Goal: Browse casually: Explore the website without a specific task or goal

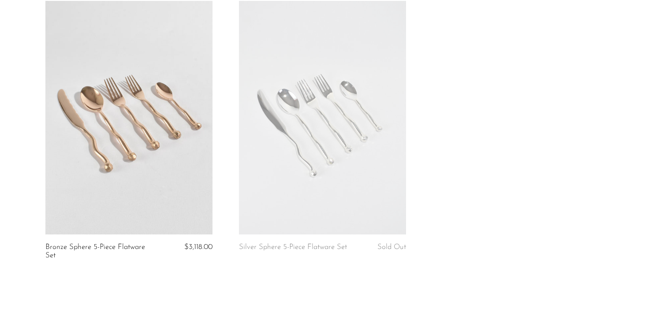
scroll to position [221, 0]
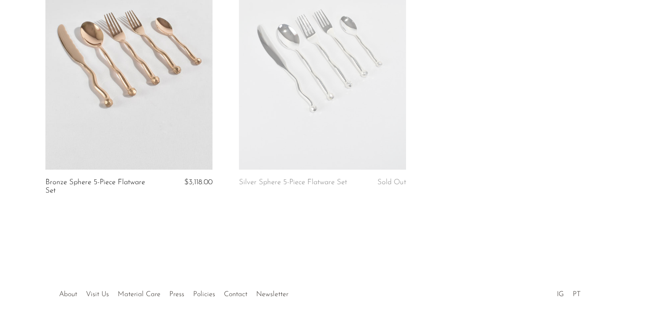
click at [345, 163] on article "Silver Sphere 5-Piece Flatware Set Sold Out" at bounding box center [323, 76] width 194 height 281
click at [306, 179] on link "Silver Sphere 5-Piece Flatware Set" at bounding box center [293, 183] width 108 height 8
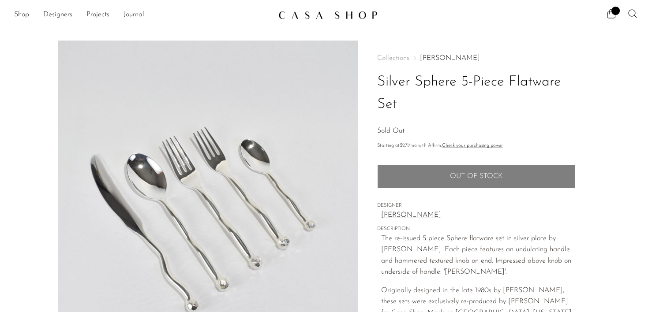
click at [403, 212] on link "[PERSON_NAME]" at bounding box center [478, 215] width 195 height 11
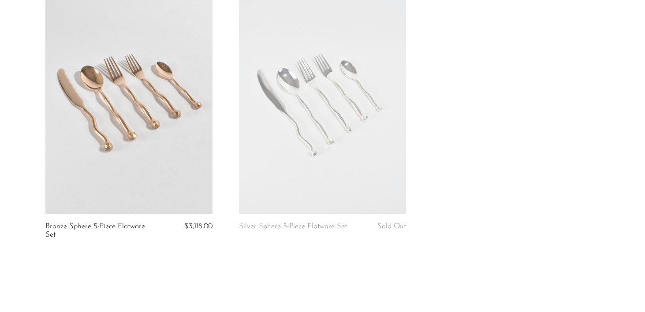
scroll to position [132, 0]
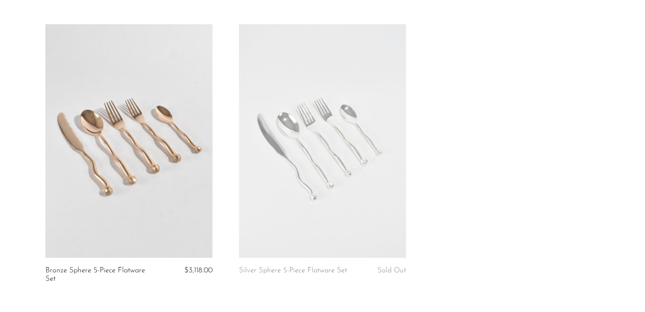
click at [146, 178] on link at bounding box center [128, 141] width 167 height 234
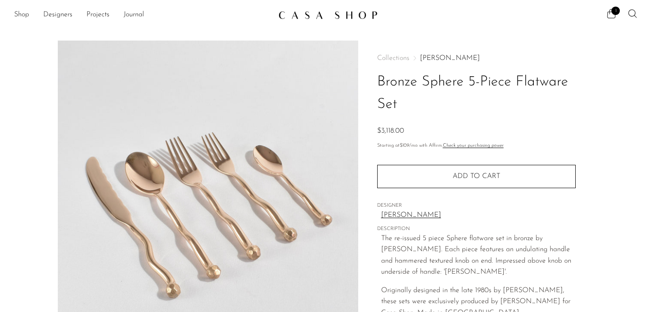
scroll to position [177, 0]
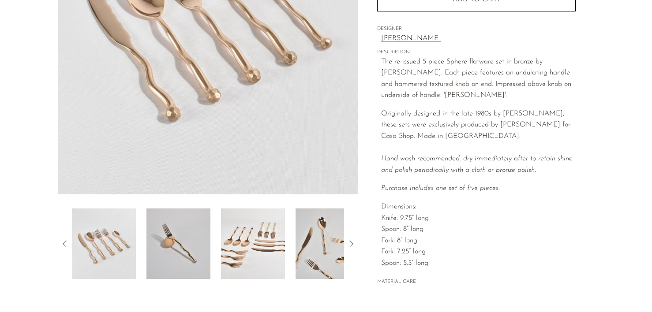
drag, startPoint x: 139, startPoint y: 244, endPoint x: 146, endPoint y: 245, distance: 7.6
click at [147, 245] on div at bounding box center [208, 244] width 272 height 71
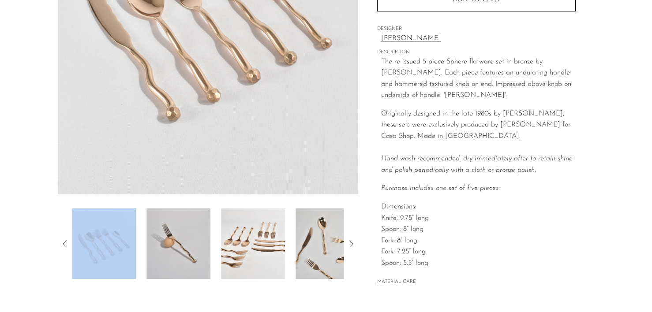
click at [161, 246] on img at bounding box center [178, 244] width 64 height 71
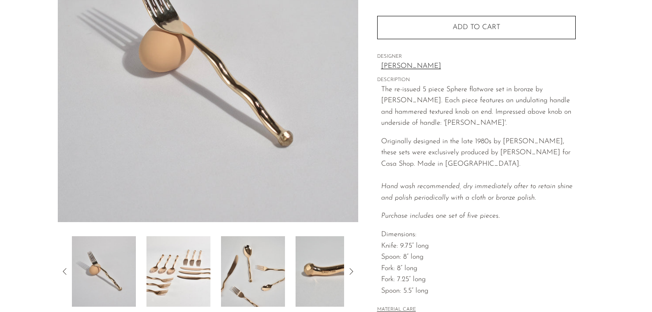
scroll to position [191, 0]
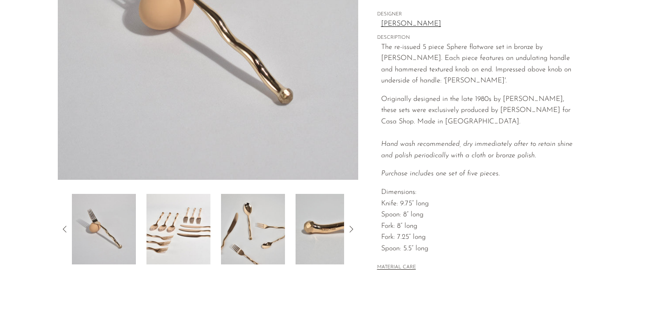
click at [193, 220] on img at bounding box center [178, 229] width 64 height 71
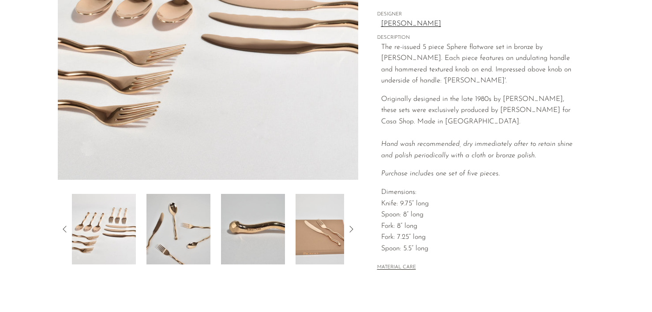
click at [264, 233] on img at bounding box center [253, 229] width 64 height 71
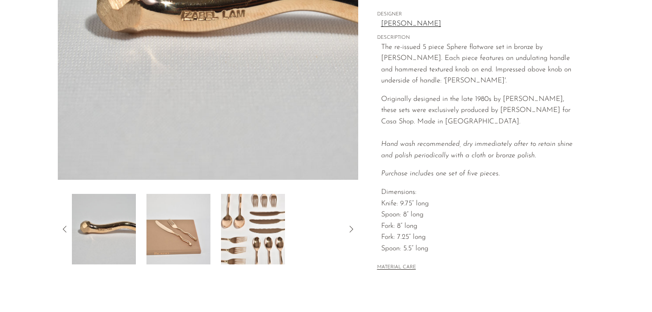
click at [267, 235] on img at bounding box center [253, 229] width 64 height 71
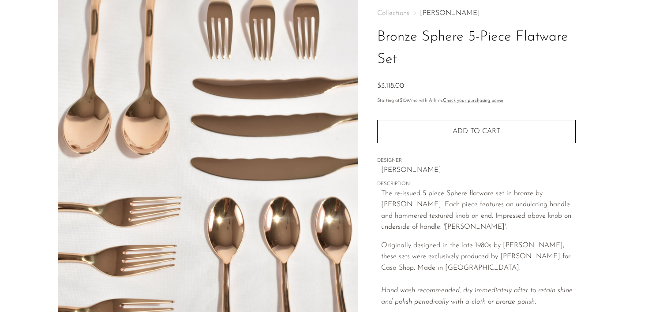
scroll to position [0, 0]
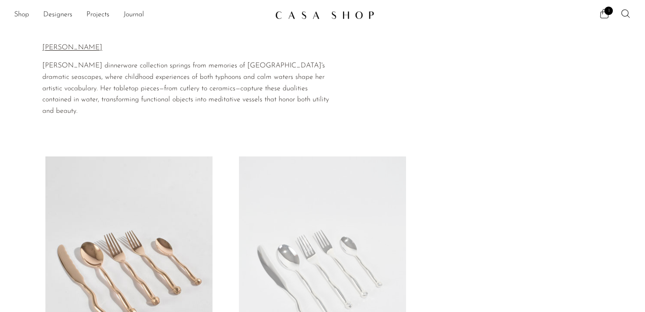
click at [316, 264] on link at bounding box center [322, 274] width 167 height 234
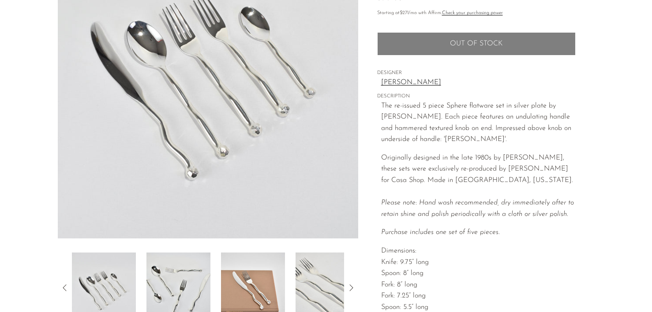
scroll to position [196, 0]
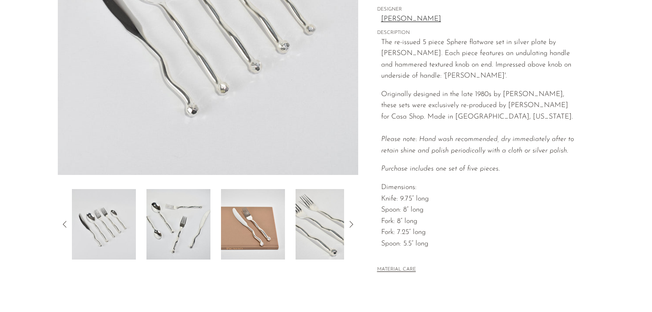
drag, startPoint x: 389, startPoint y: 250, endPoint x: 389, endPoint y: 273, distance: 23.4
click at [389, 273] on div "MATERIAL CARE" at bounding box center [476, 266] width 199 height 18
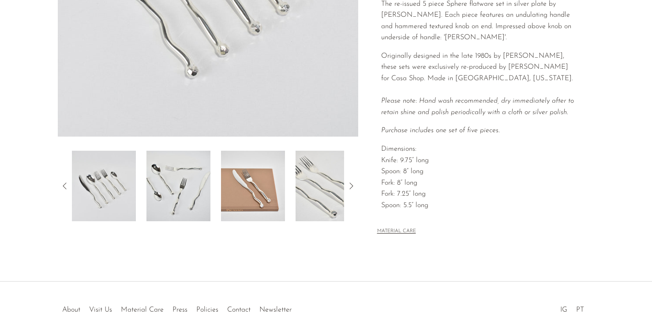
scroll to position [292, 0]
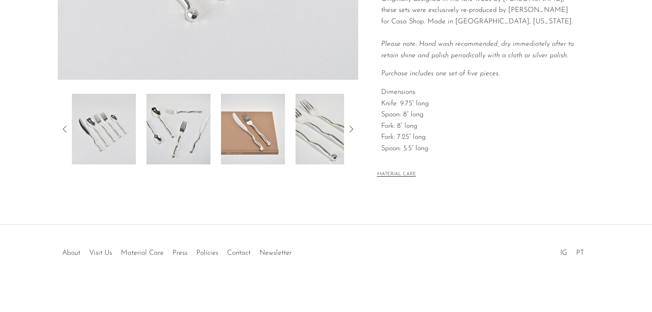
drag, startPoint x: 387, startPoint y: 178, endPoint x: 390, endPoint y: 170, distance: 8.7
click at [390, 170] on modal-opener "MATERIAL CARE" at bounding box center [396, 173] width 39 height 7
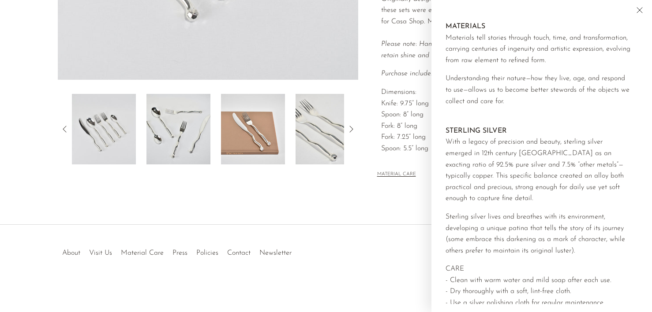
click at [255, 132] on img at bounding box center [253, 129] width 64 height 71
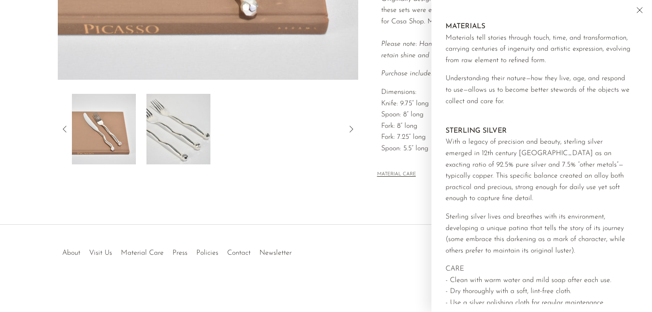
click at [409, 143] on div "The re-issued 5 piece Sphere flatware set in silver plate by Izabel Lam. Each p…" at bounding box center [478, 52] width 195 height 220
click at [415, 175] on div "MATERIAL CARE" at bounding box center [476, 171] width 199 height 18
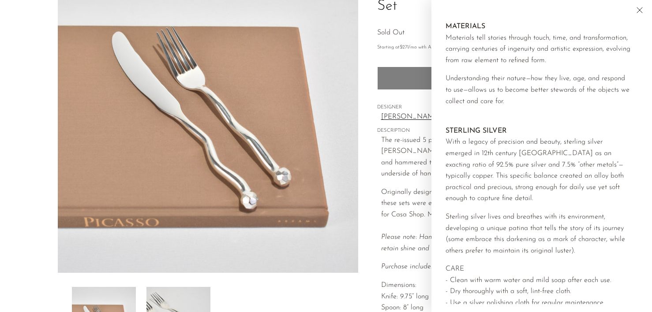
scroll to position [46, 0]
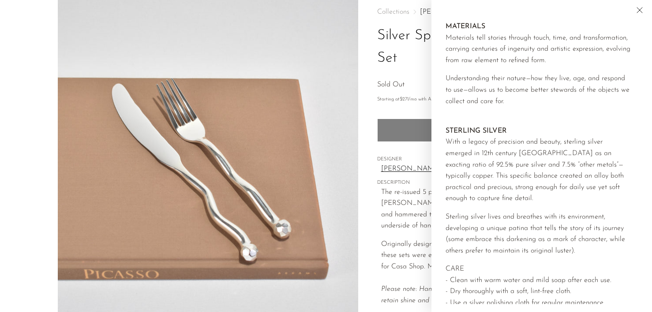
click at [403, 84] on div "Sold Out" at bounding box center [476, 84] width 199 height 11
click at [637, 10] on icon "Close" at bounding box center [639, 10] width 11 height 11
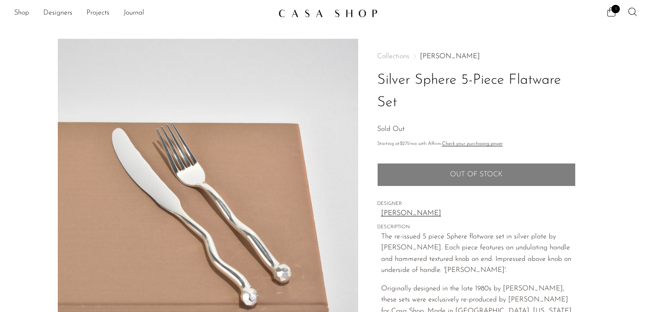
scroll to position [0, 0]
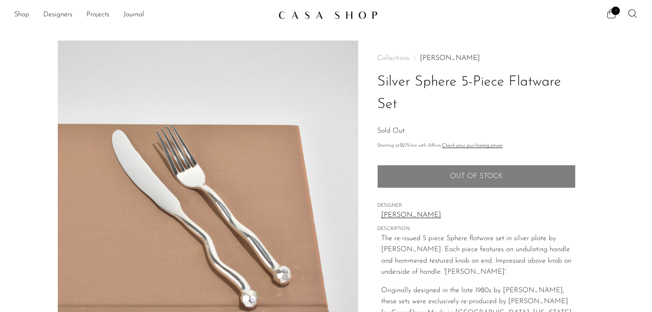
click at [509, 293] on span "Originally designed in the late 1980s by Izabel Lam, these sets were exclusivel…" at bounding box center [477, 302] width 192 height 30
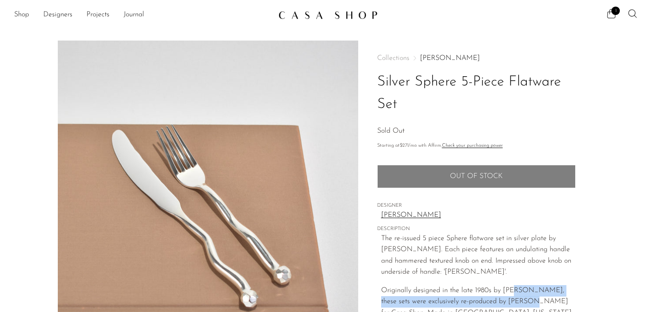
drag, startPoint x: 462, startPoint y: 57, endPoint x: 428, endPoint y: 91, distance: 48.4
click at [428, 91] on div "Collections Izabel Lam Silver Sphere 5-Piece Flatware Set Sold Out" at bounding box center [476, 96] width 199 height 83
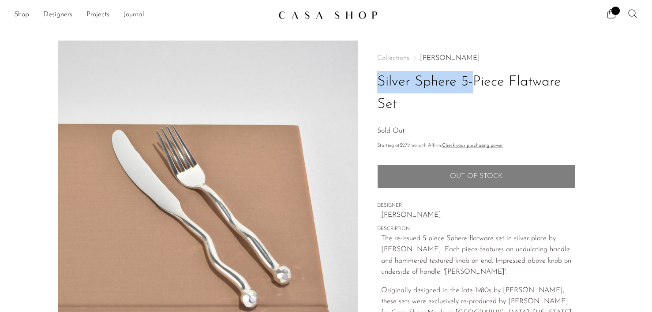
drag, startPoint x: 406, startPoint y: 119, endPoint x: 424, endPoint y: 53, distance: 67.8
click at [424, 53] on div "Collections Izabel Lam Silver Sphere 5-Piece Flatware Set Sold Out Starting at …" at bounding box center [476, 263] width 199 height 445
copy div "Izabel Lam Silver Sphere 5-Piece Flatware Set Sold Out"
click at [20, 15] on link "Shop" at bounding box center [21, 14] width 15 height 11
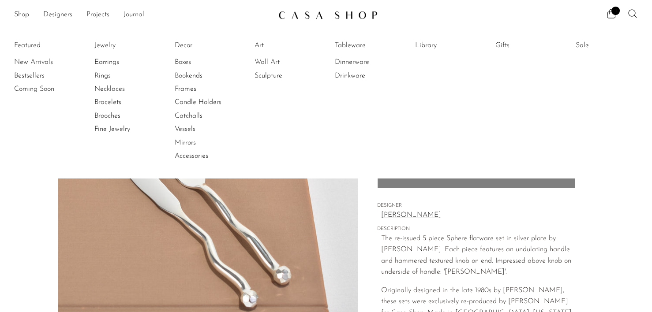
click at [274, 61] on link "Wall Art" at bounding box center [288, 62] width 66 height 10
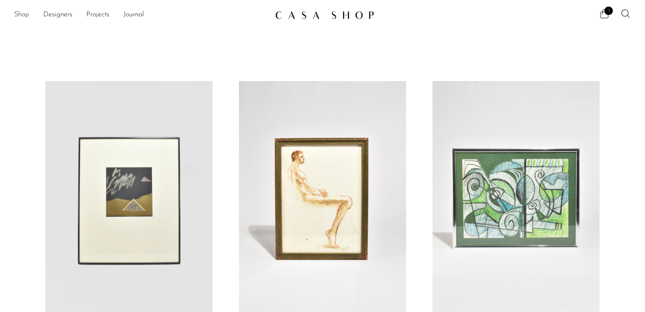
click at [22, 14] on link "Shop" at bounding box center [21, 14] width 15 height 11
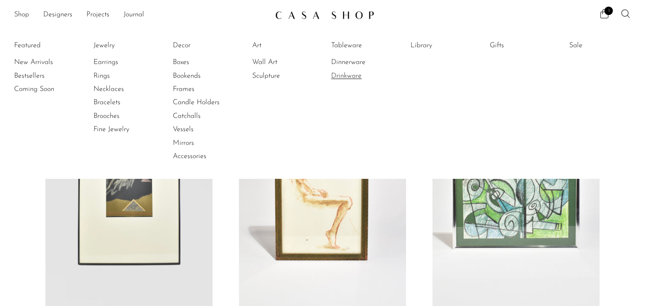
click at [352, 79] on link "Drinkware" at bounding box center [364, 76] width 66 height 10
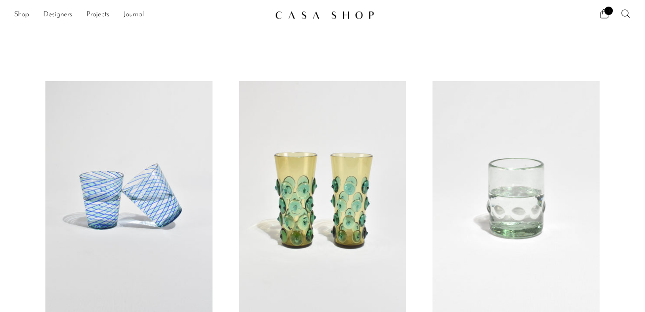
click at [19, 15] on link "Shop" at bounding box center [21, 14] width 15 height 11
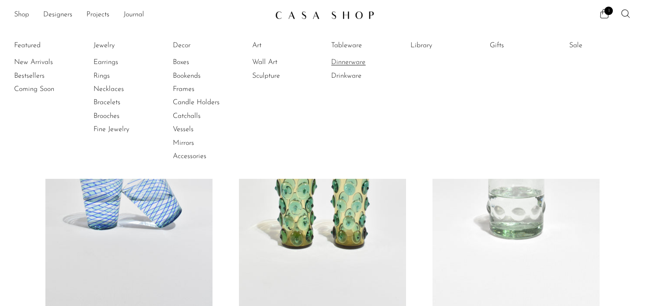
click at [350, 62] on link "Dinnerware" at bounding box center [364, 62] width 66 height 10
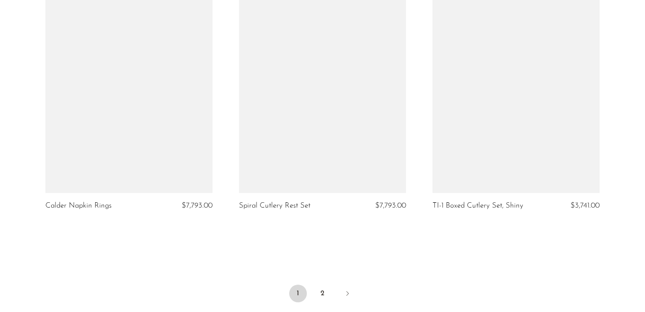
scroll to position [3259, 0]
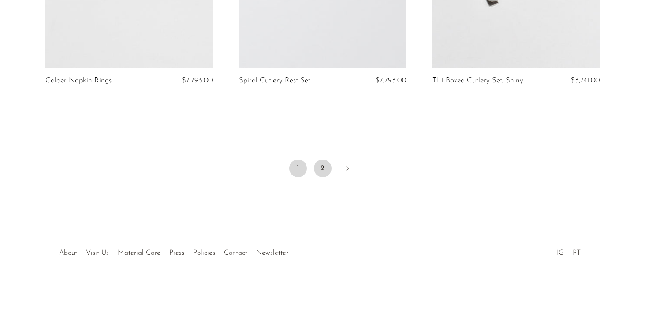
click at [320, 170] on link "2" at bounding box center [323, 169] width 18 height 18
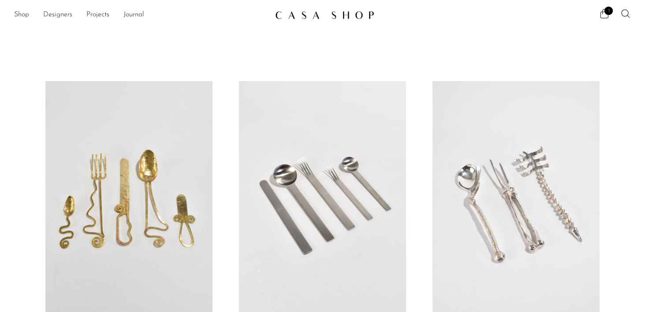
click at [55, 14] on link "Designers" at bounding box center [57, 14] width 29 height 11
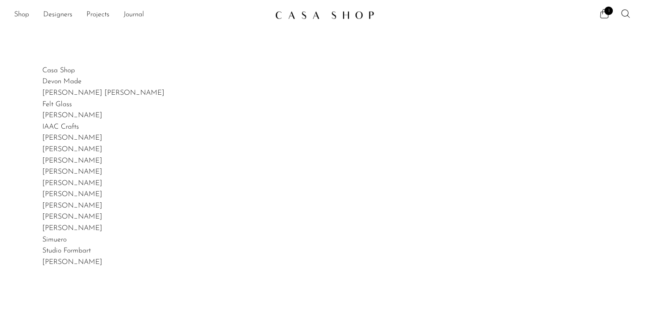
click at [23, 15] on link "Shop" at bounding box center [21, 14] width 15 height 11
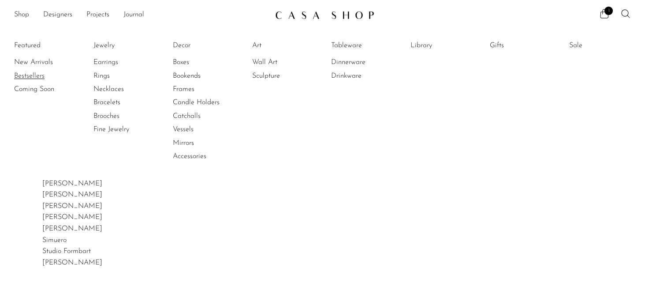
click at [39, 76] on link "Bestsellers" at bounding box center [47, 76] width 66 height 10
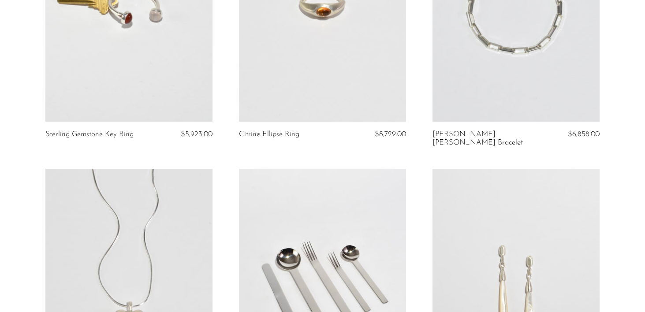
scroll to position [2516, 0]
